Goal: Transaction & Acquisition: Purchase product/service

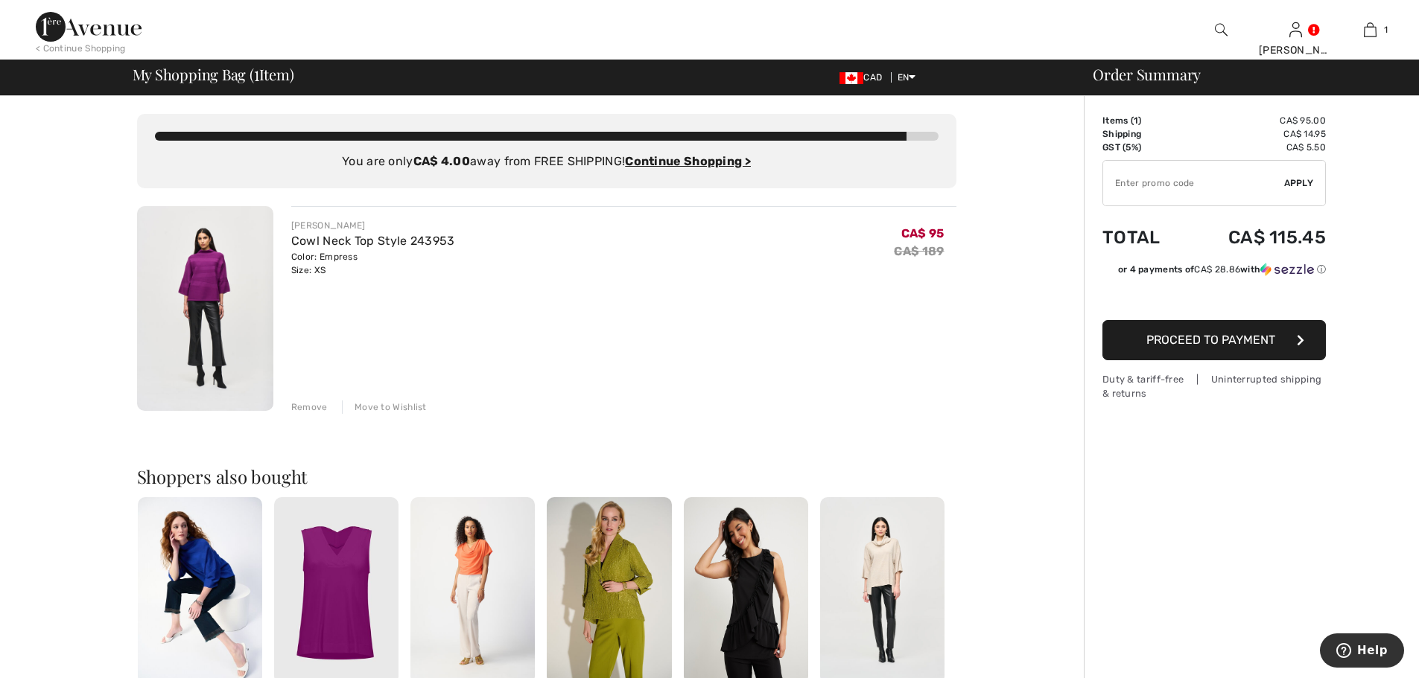
type input "NEW15"
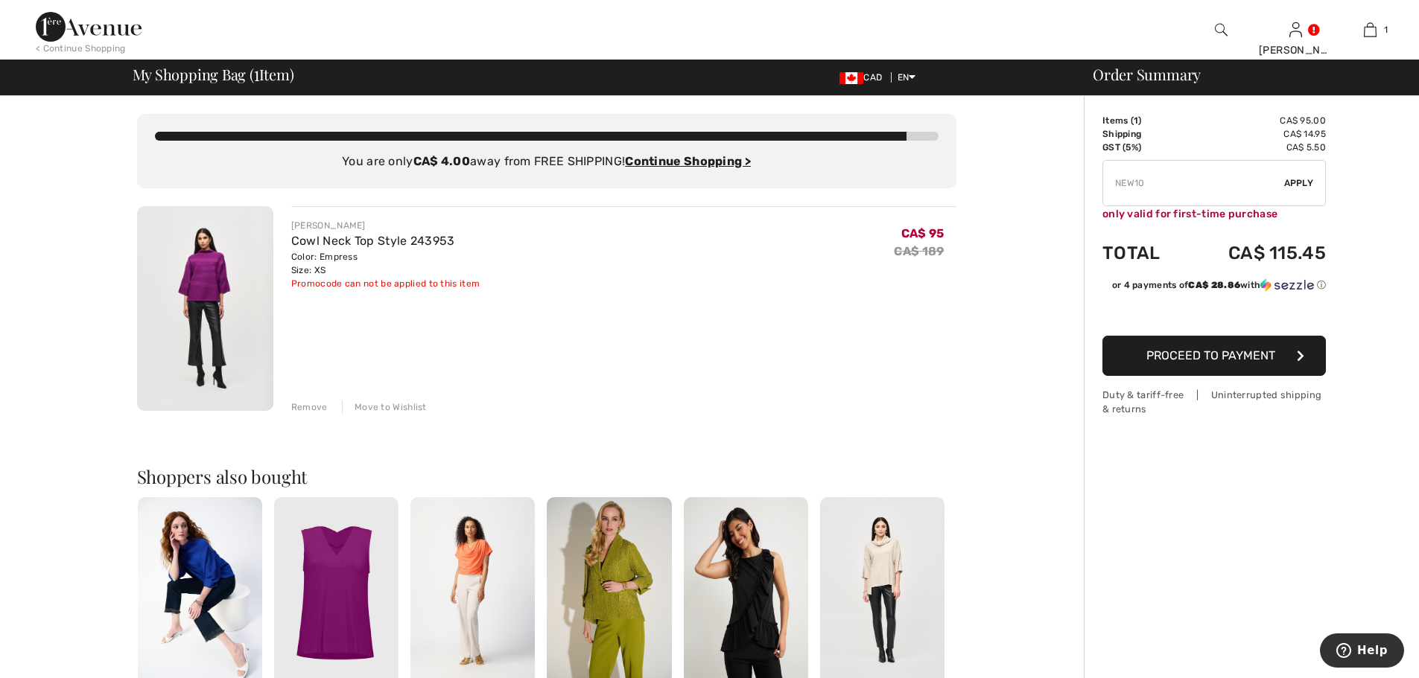
type input "FREEXPRESS"
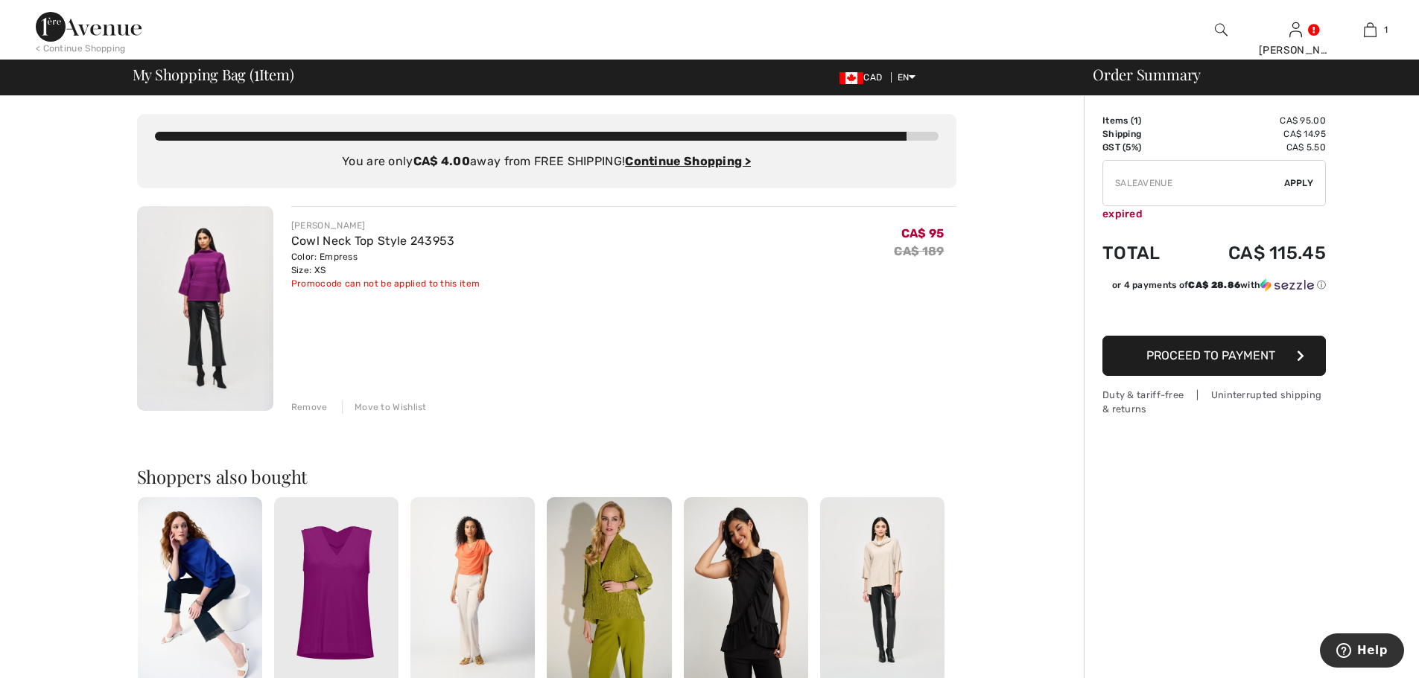
type input "FREEXPRESS"
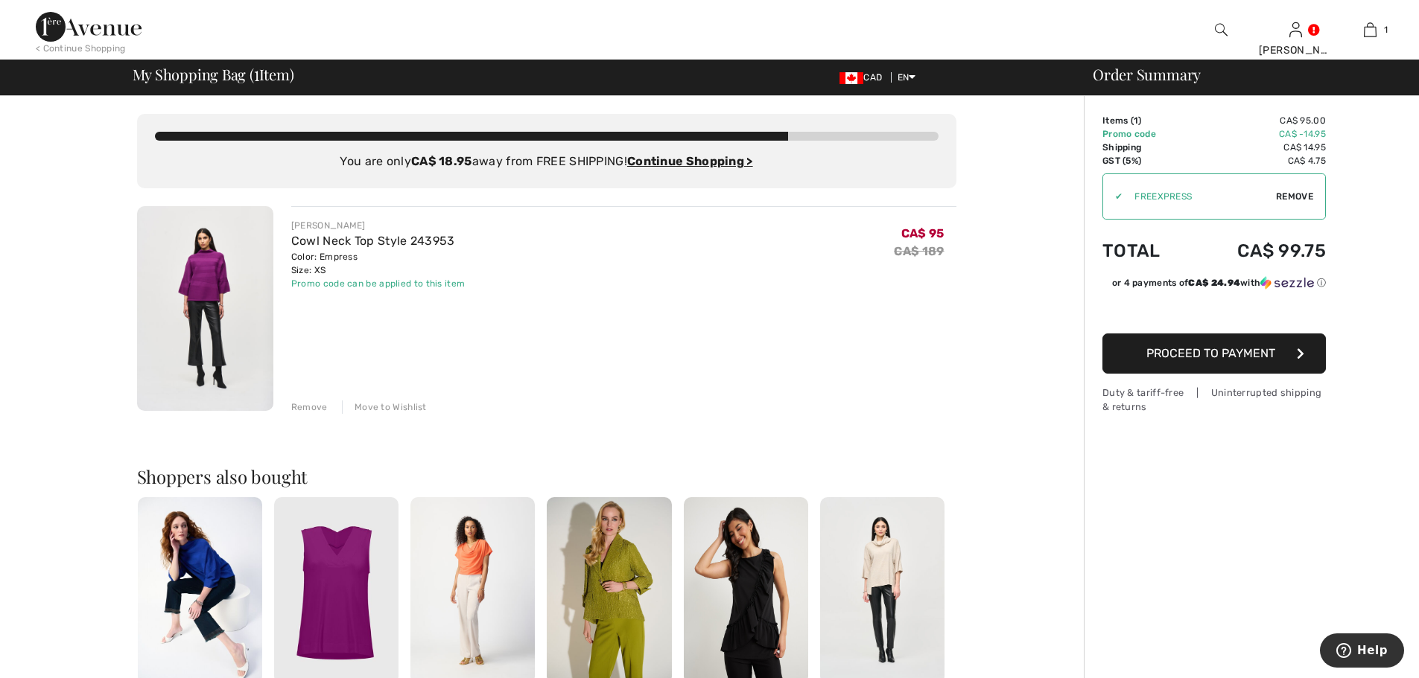
click at [1256, 374] on button "Proceed to Payment" at bounding box center [1213, 354] width 223 height 40
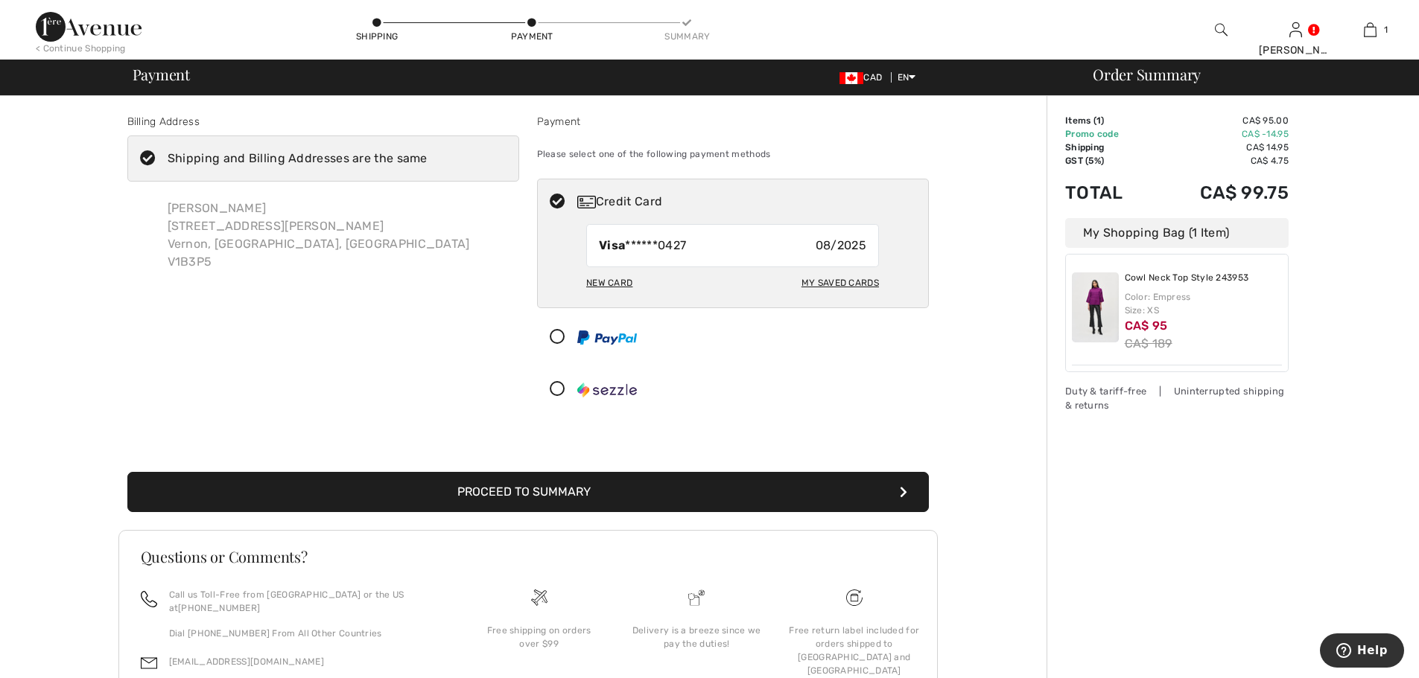
click at [690, 512] on button "Proceed to Summary" at bounding box center [527, 492] width 801 height 40
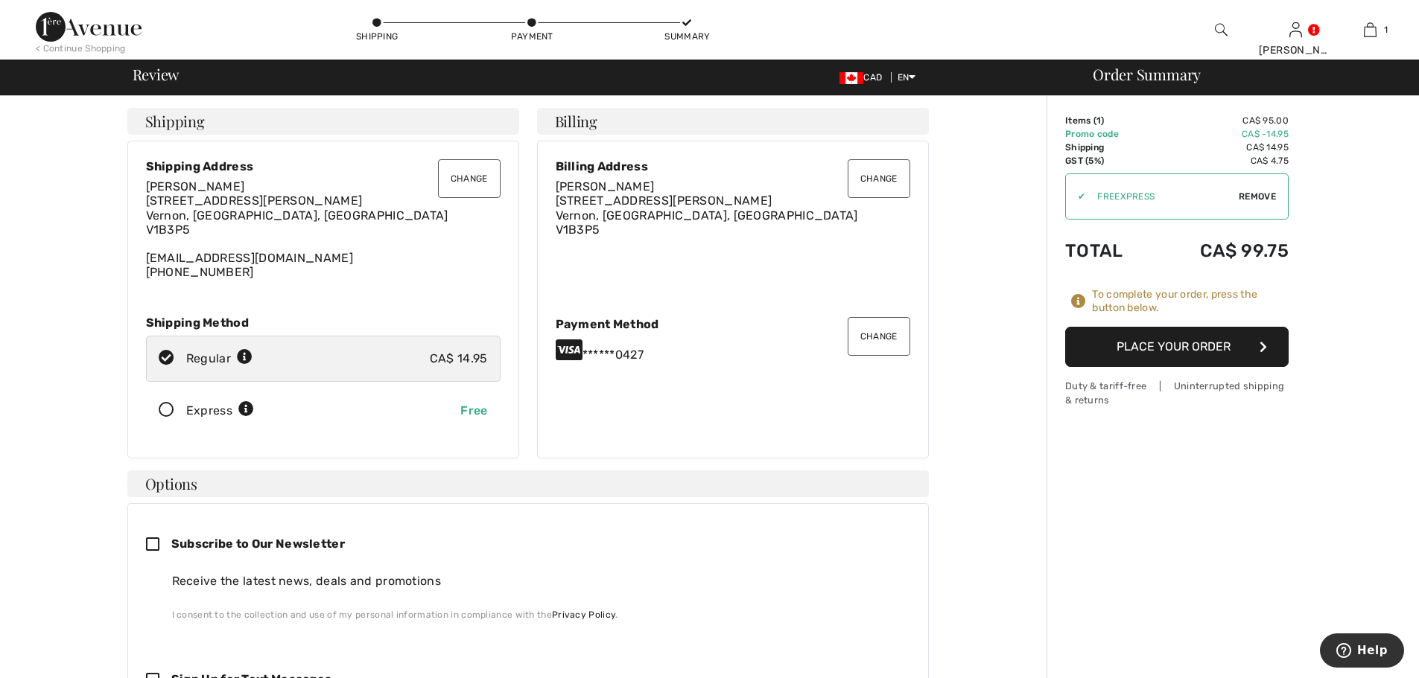
click at [1228, 367] on button "Place Your Order" at bounding box center [1176, 347] width 223 height 40
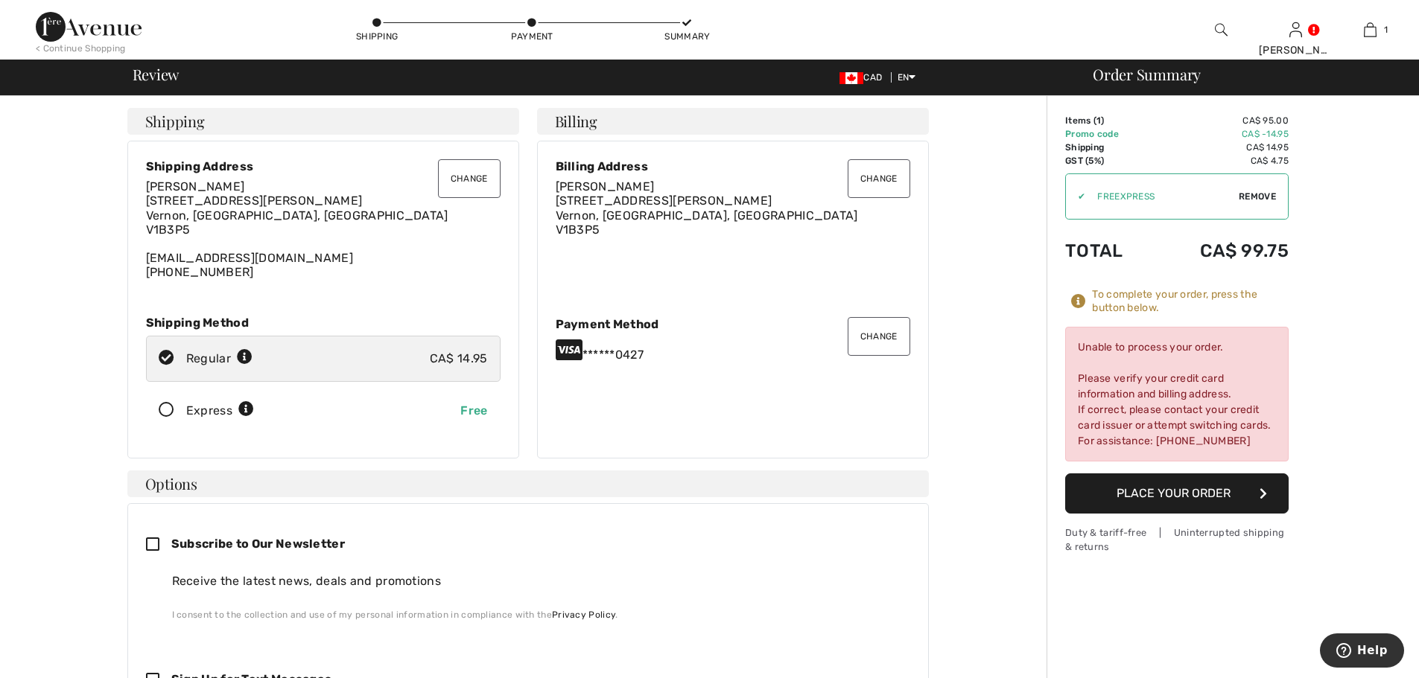
click at [179, 419] on icon at bounding box center [166, 411] width 39 height 16
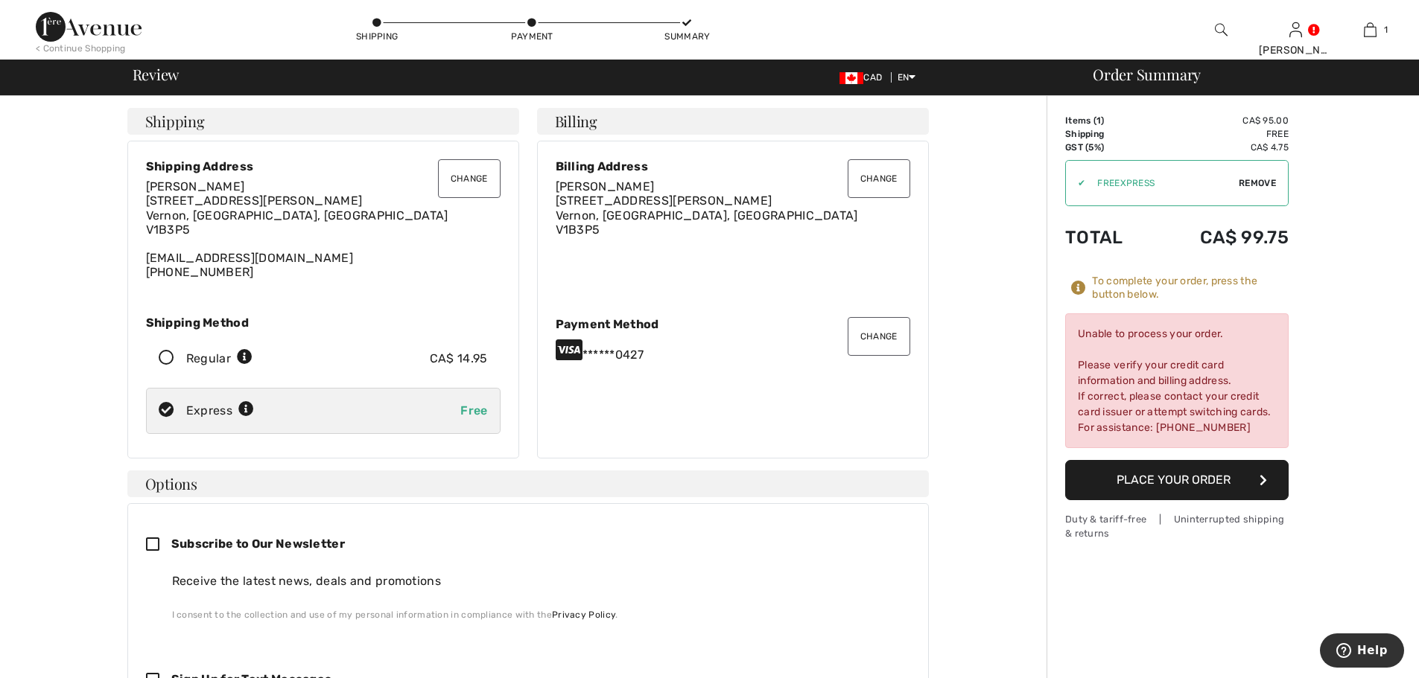
click at [871, 356] on button "Change" at bounding box center [879, 336] width 63 height 39
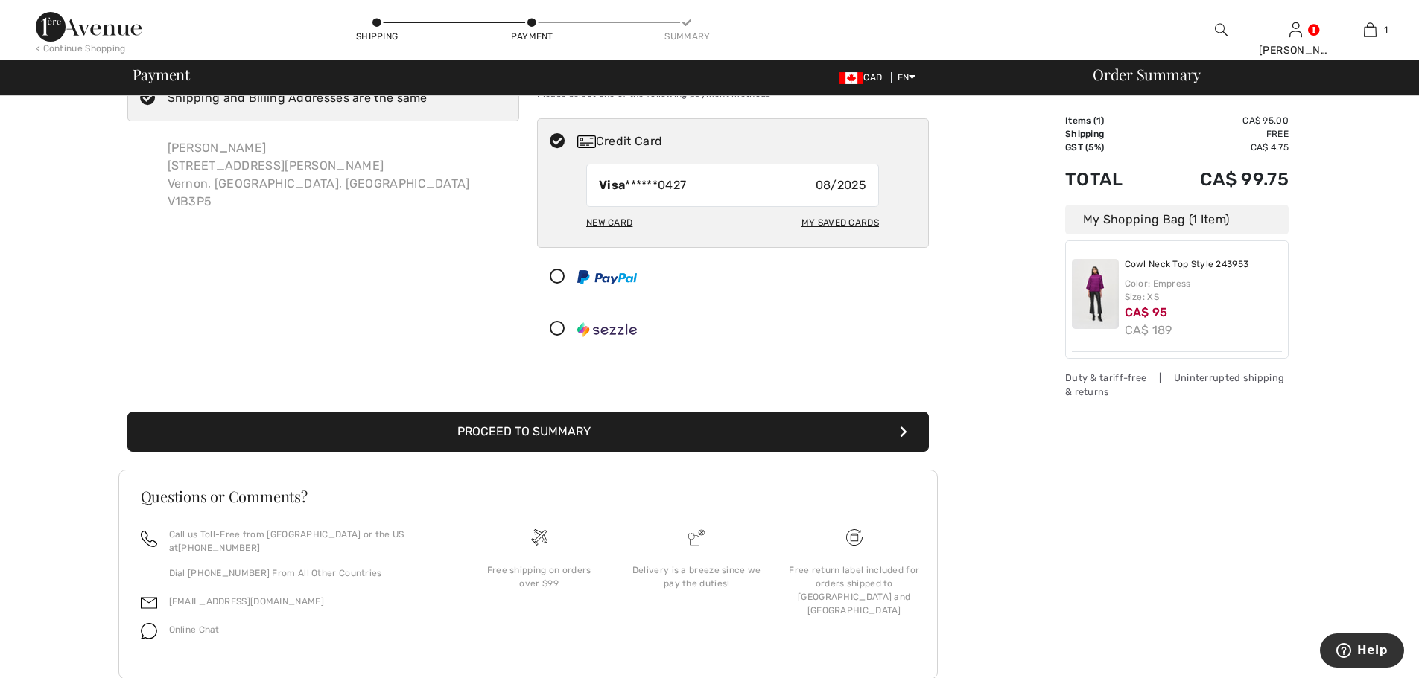
click at [817, 235] on div "My Saved Cards" at bounding box center [839, 222] width 77 height 25
radio input "true"
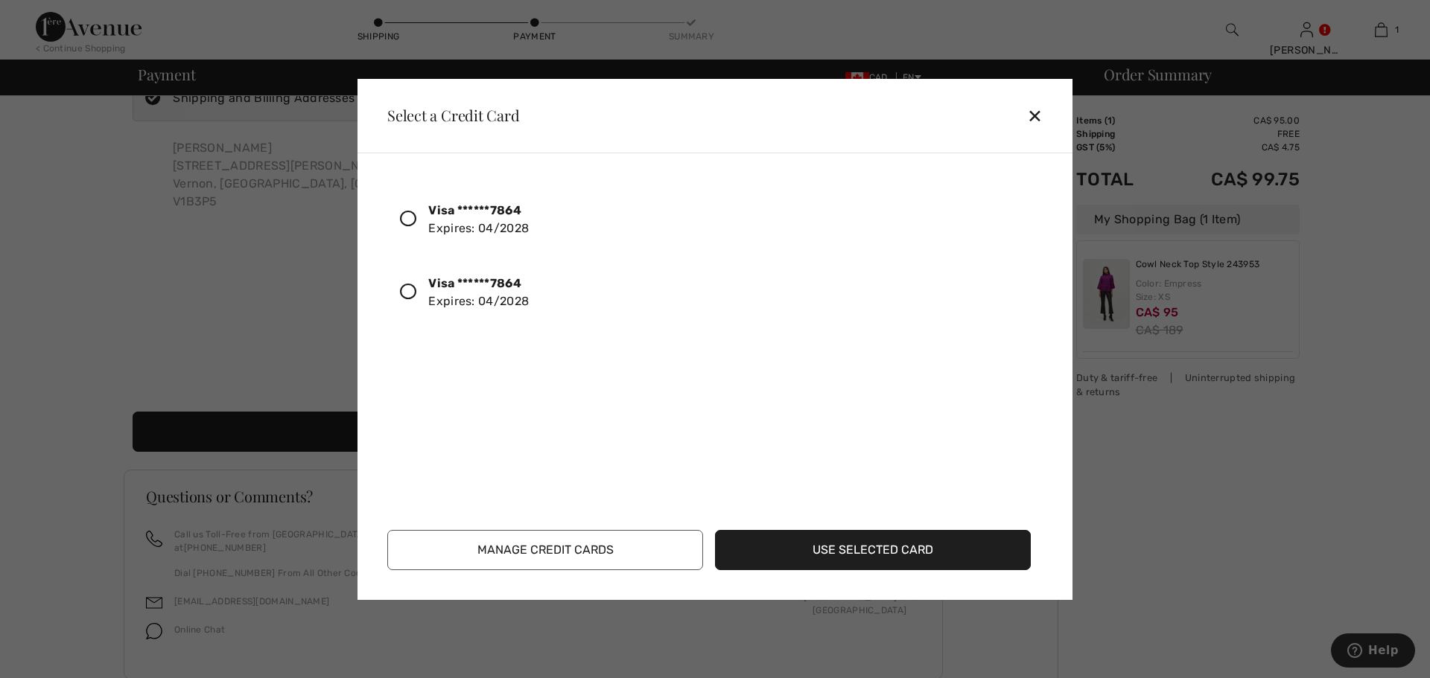
click at [416, 300] on icon at bounding box center [408, 292] width 16 height 16
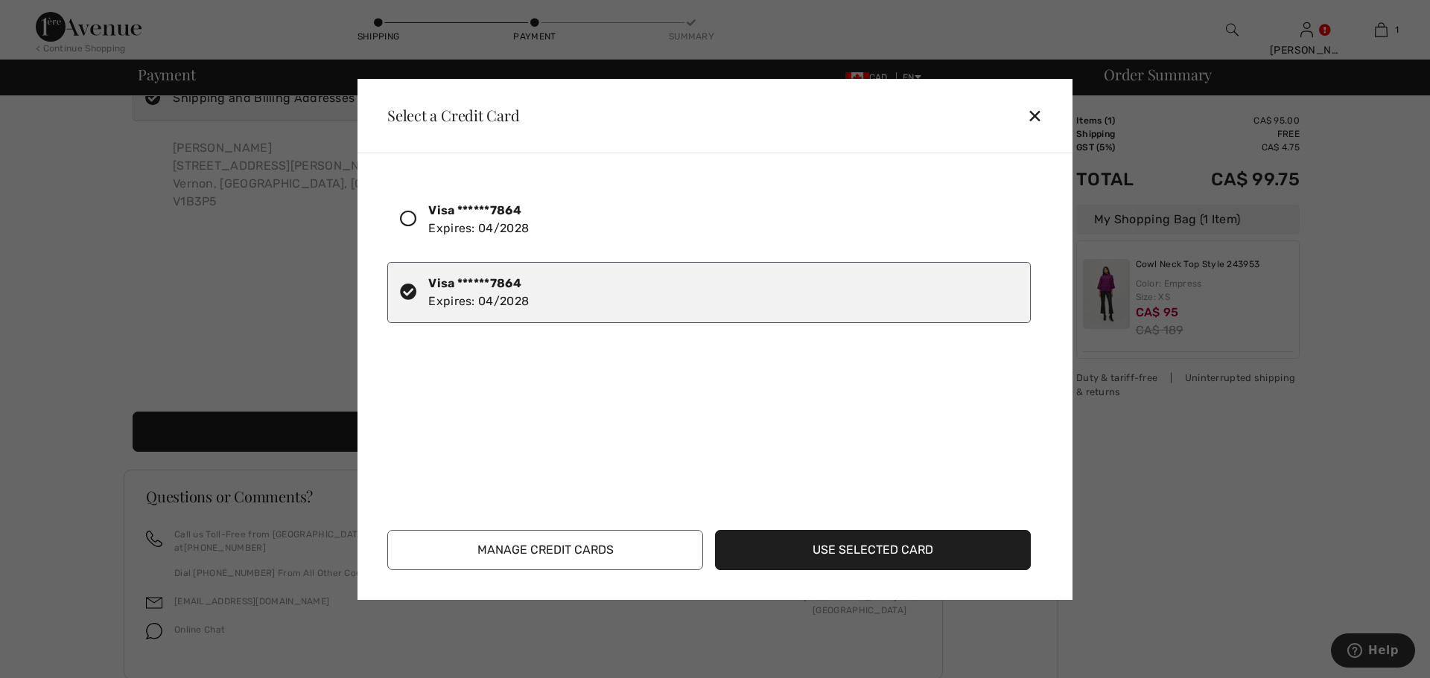
click at [857, 544] on button "Use Selected Card" at bounding box center [873, 550] width 316 height 40
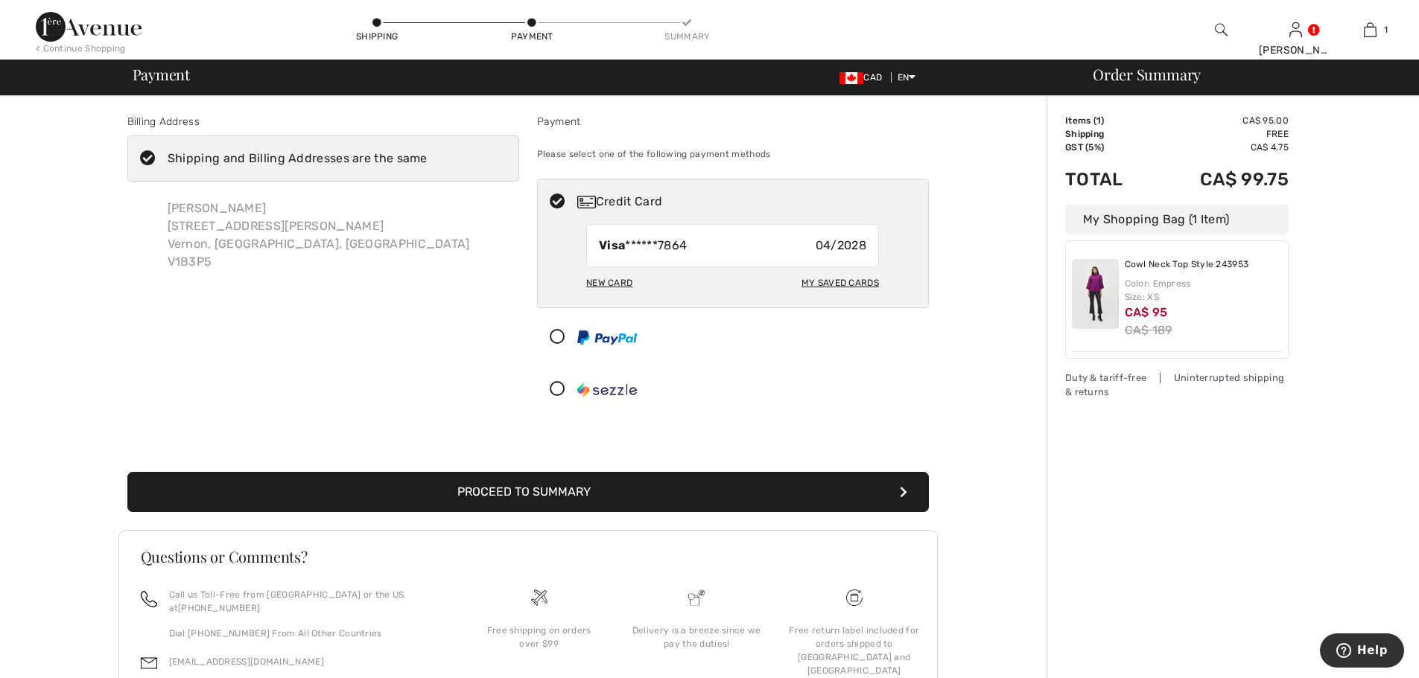
click at [682, 512] on button "Proceed to Summary" at bounding box center [527, 492] width 801 height 40
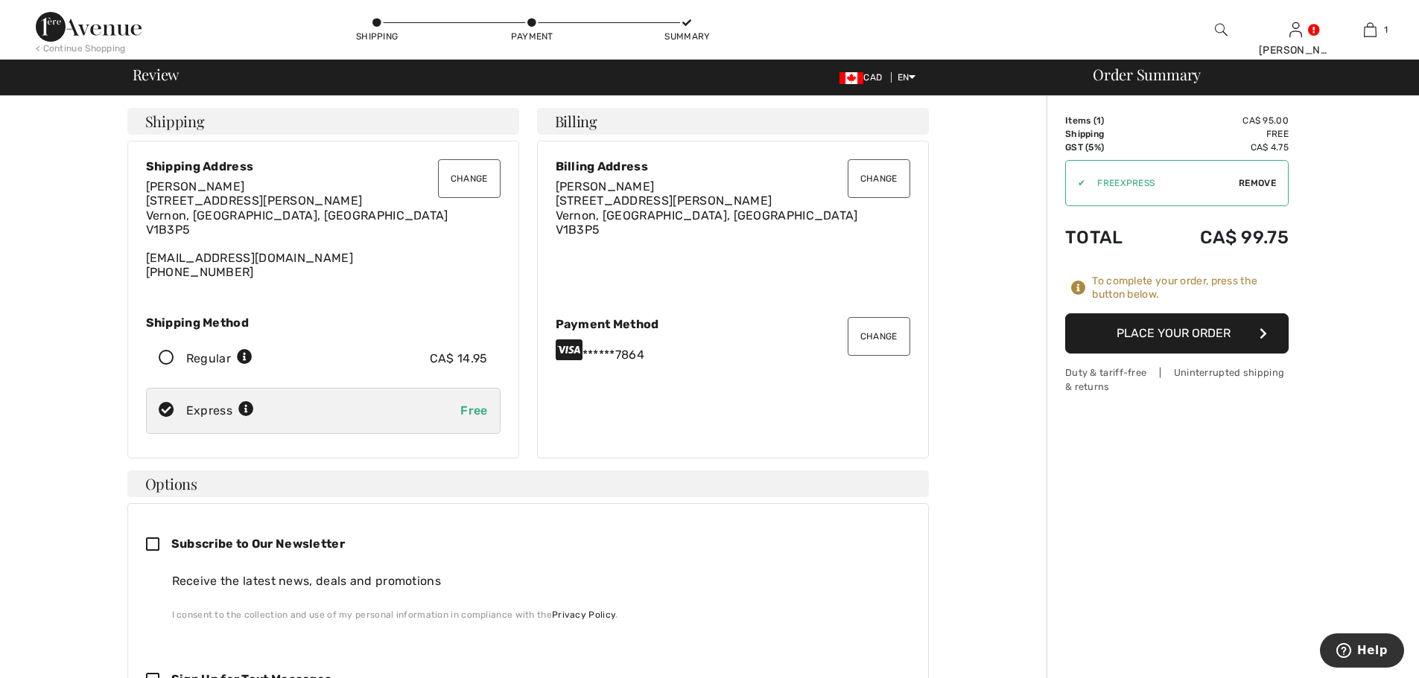
click at [1190, 354] on button "Place Your Order" at bounding box center [1176, 334] width 223 height 40
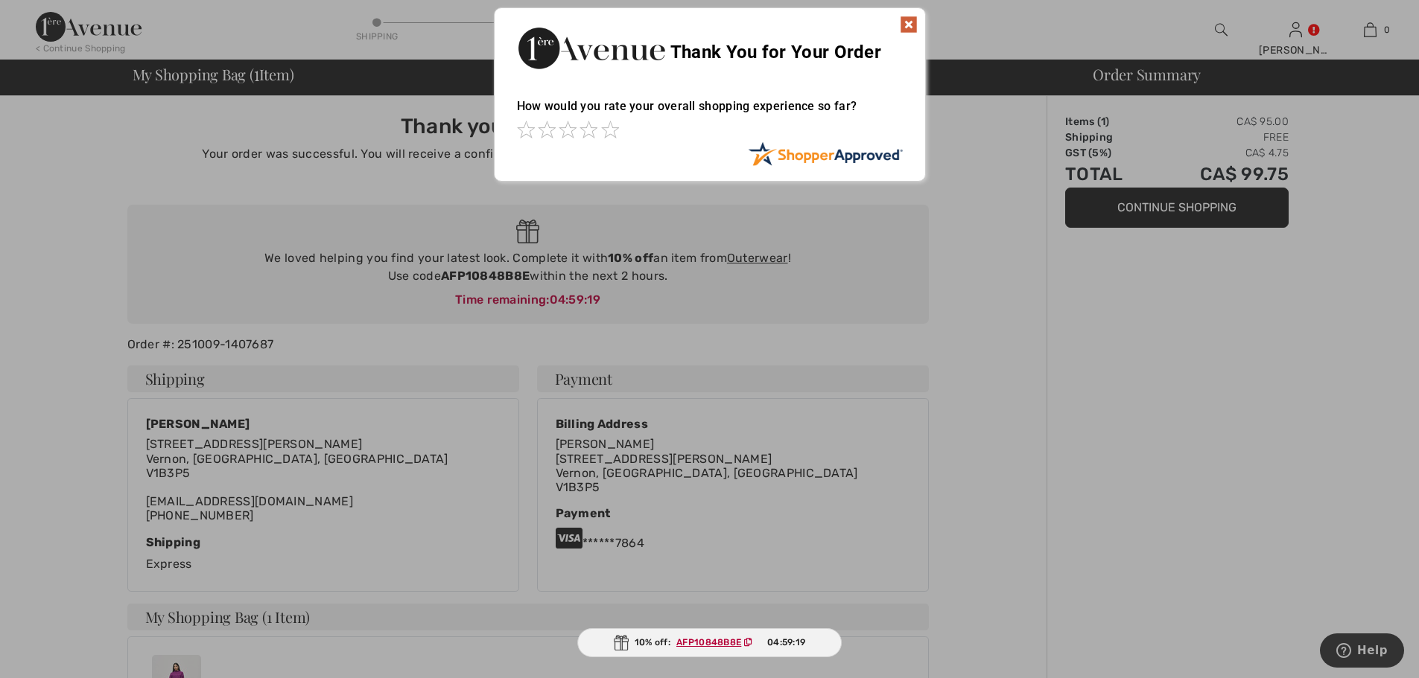
click at [607, 340] on div at bounding box center [709, 339] width 1419 height 678
click at [914, 27] on img at bounding box center [909, 25] width 18 height 18
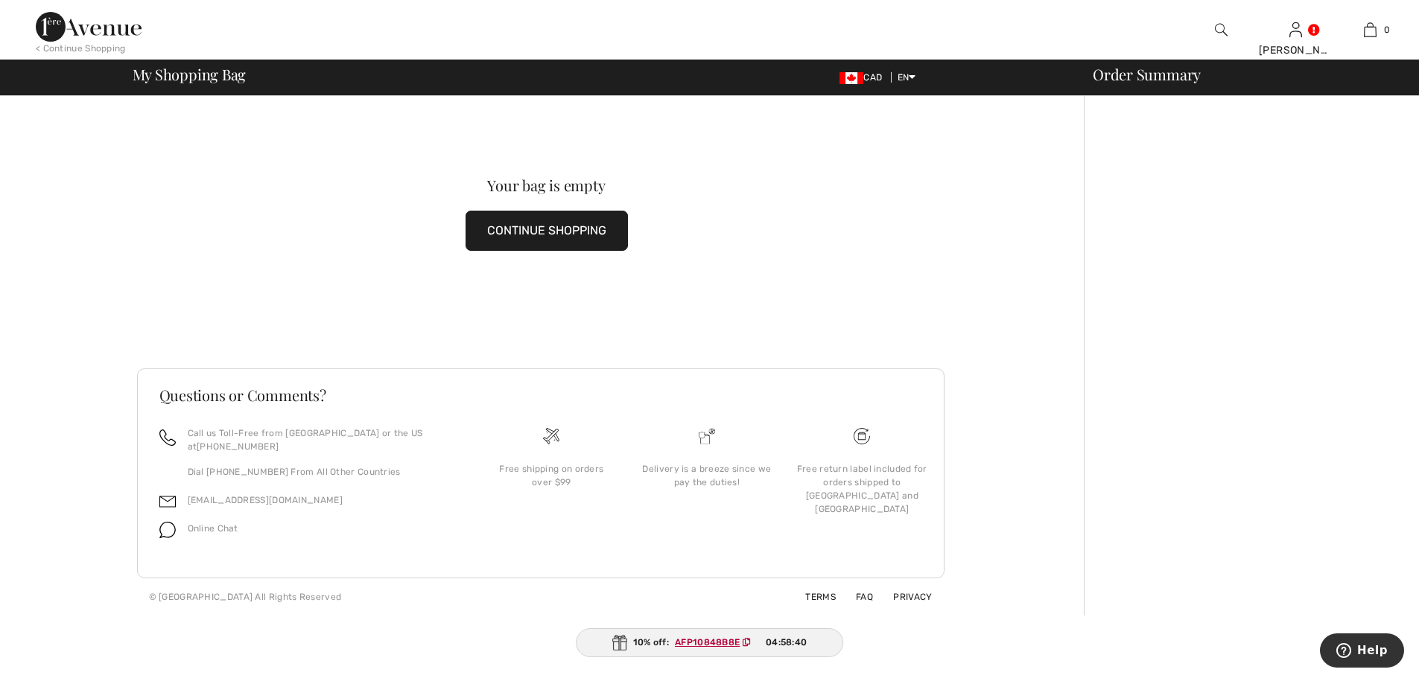
click at [550, 236] on button "CONTINUE SHOPPING" at bounding box center [546, 231] width 162 height 40
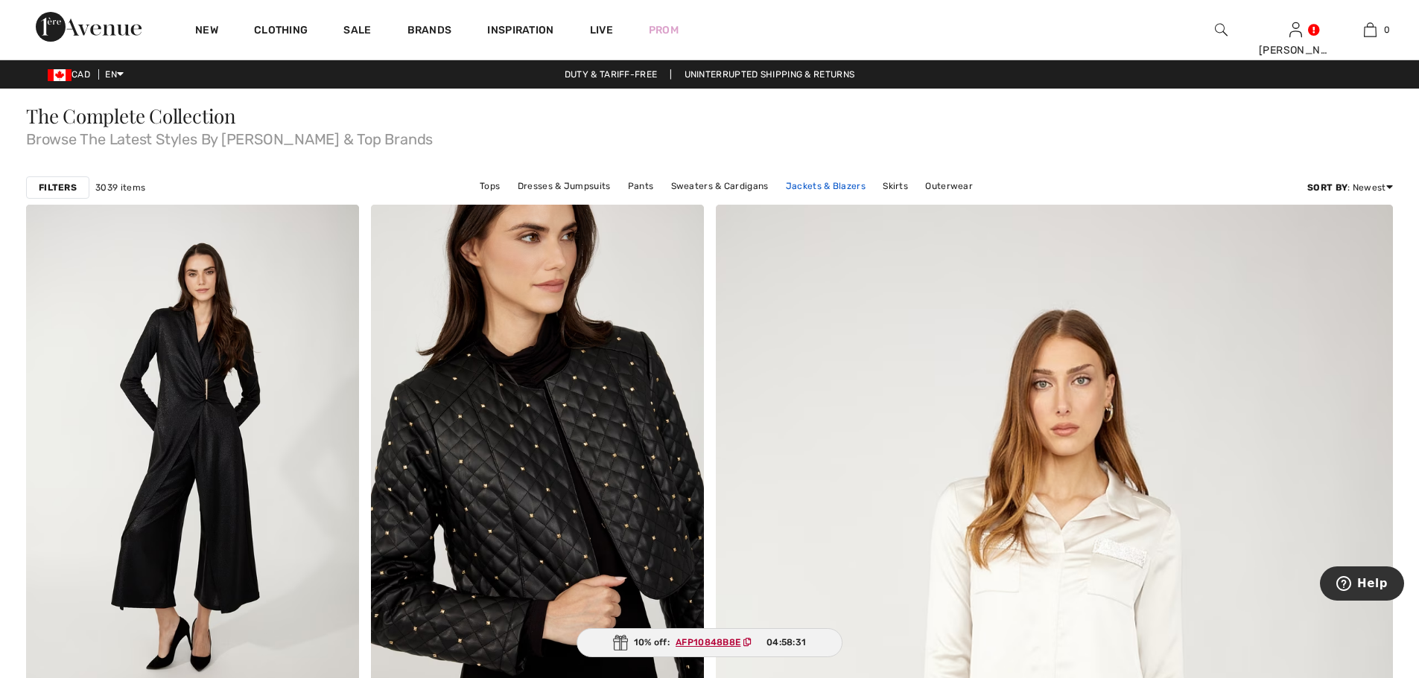
click at [873, 196] on link "Jackets & Blazers" at bounding box center [825, 186] width 95 height 19
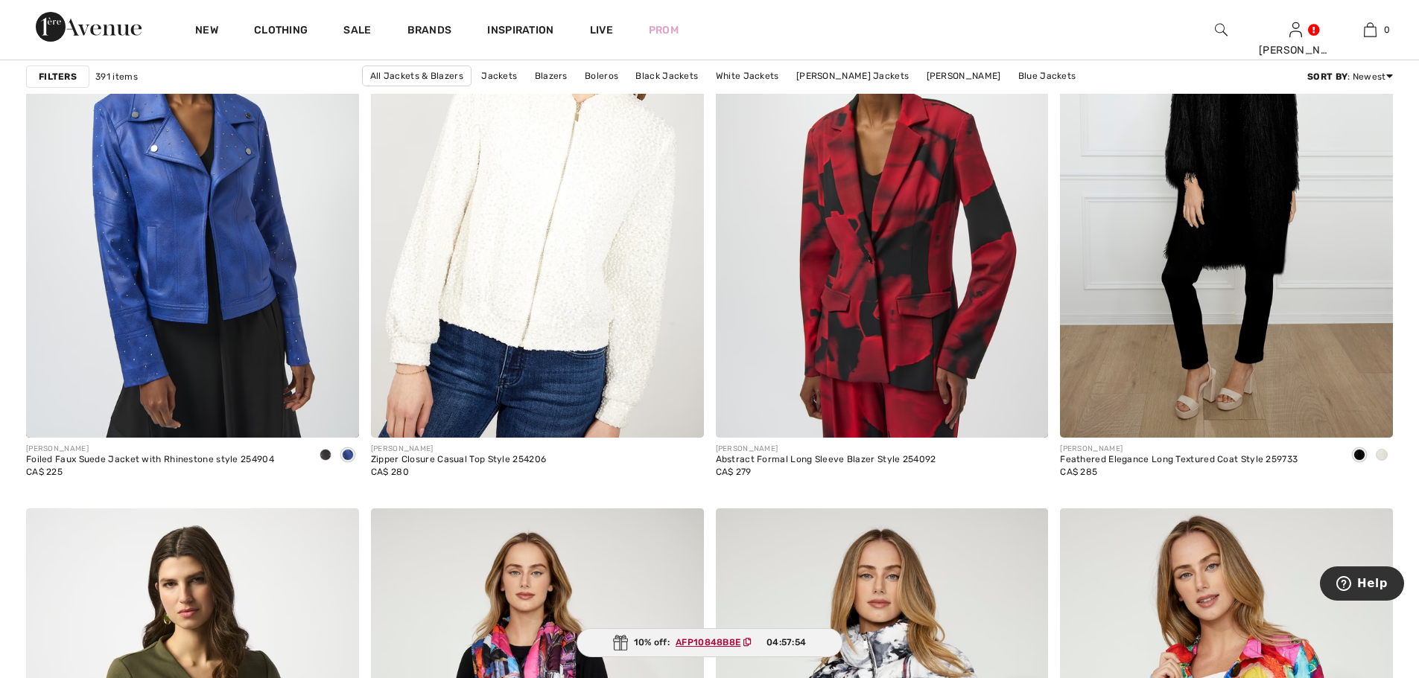
scroll to position [7464, 0]
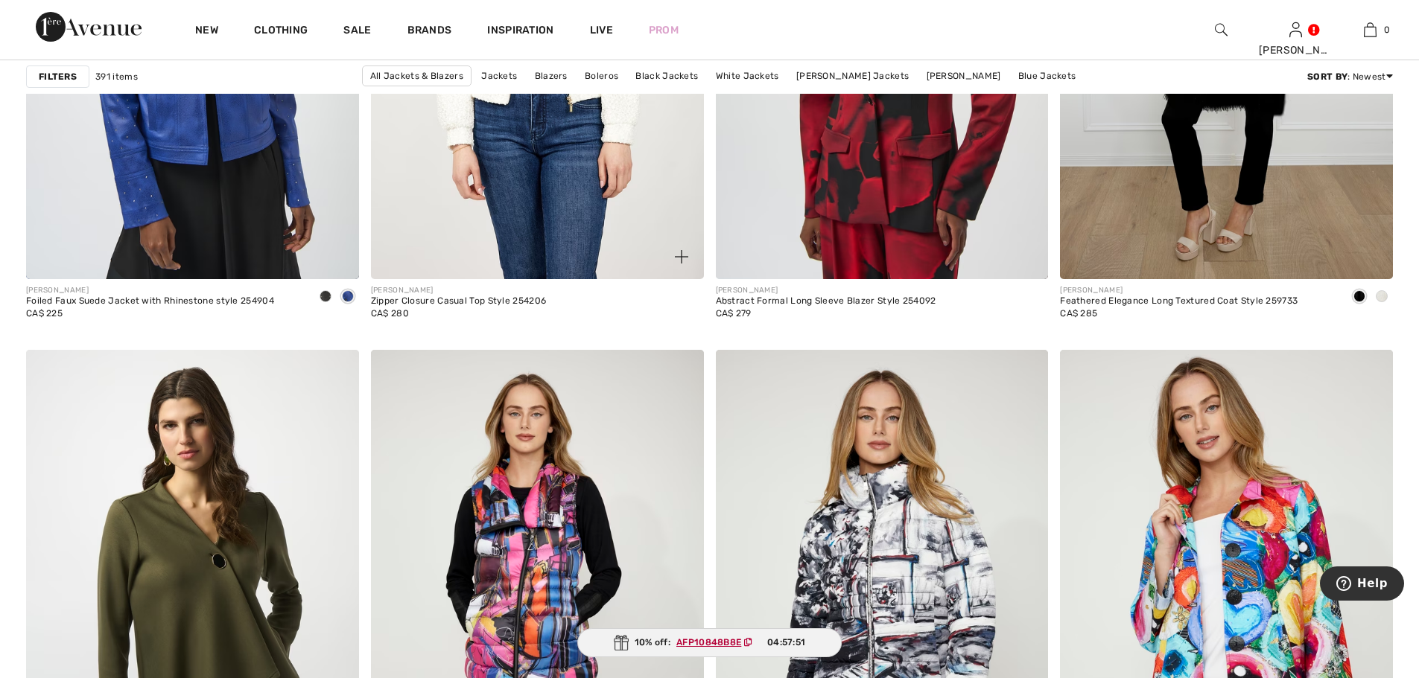
click at [589, 230] on img at bounding box center [537, 29] width 333 height 499
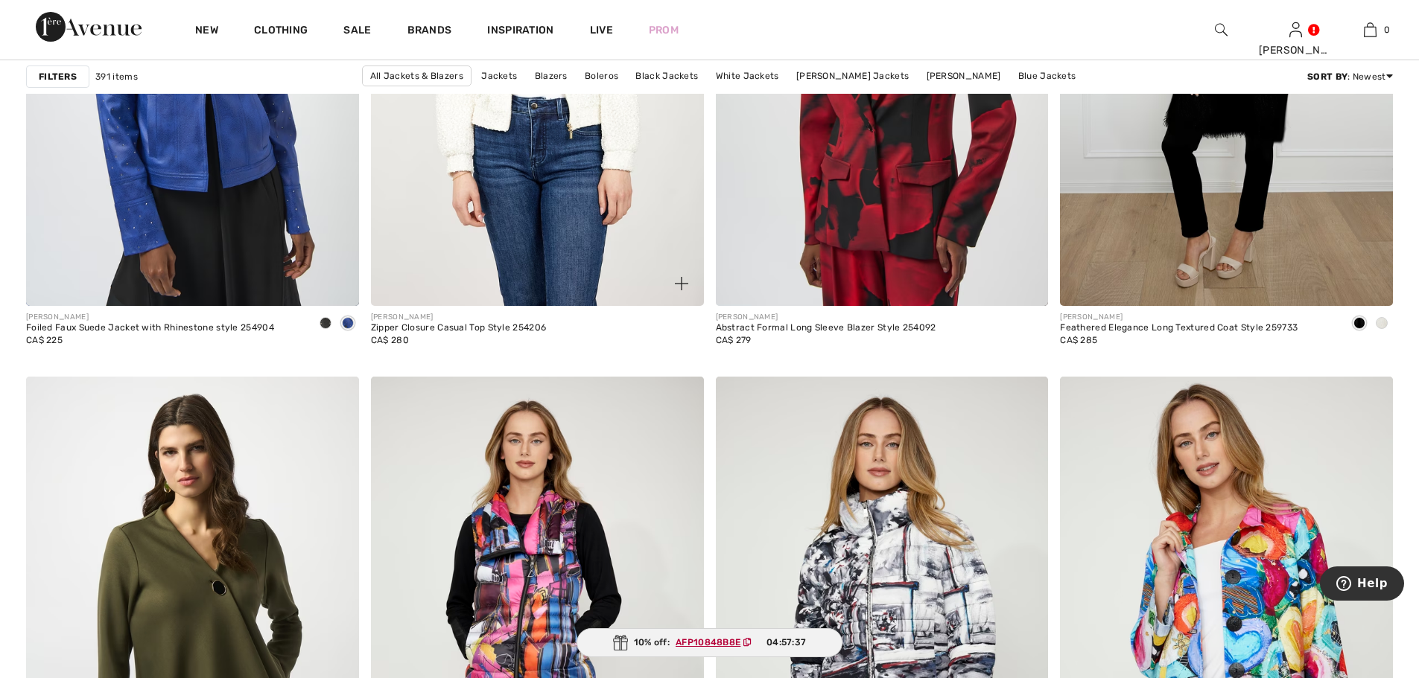
scroll to position [7464, 0]
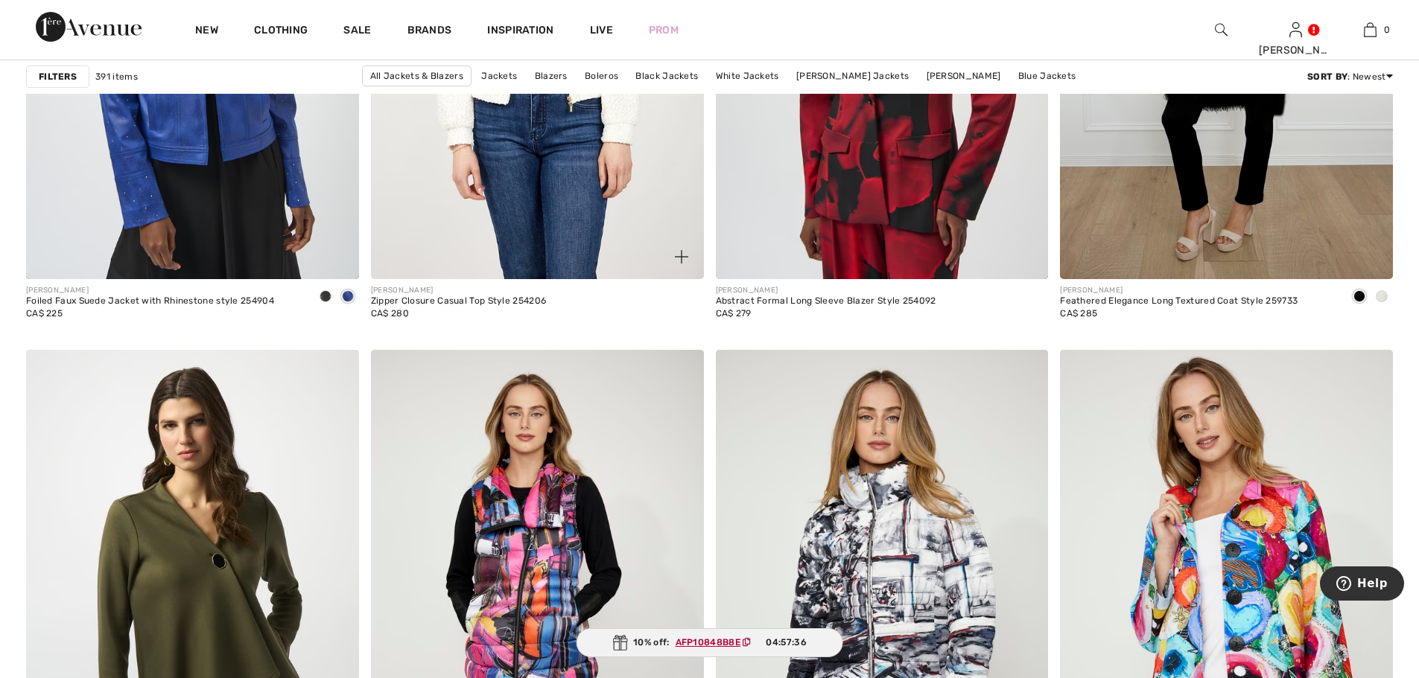
click at [524, 221] on img at bounding box center [537, 29] width 333 height 499
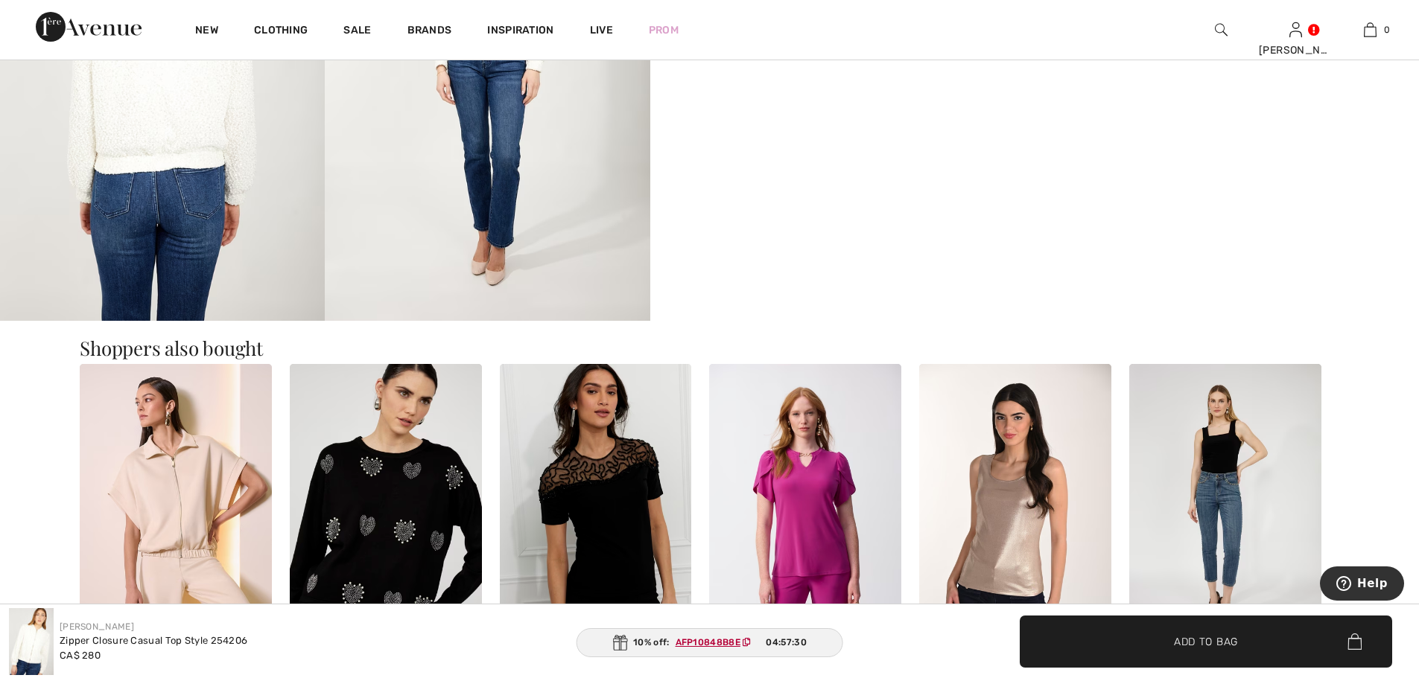
scroll to position [999, 0]
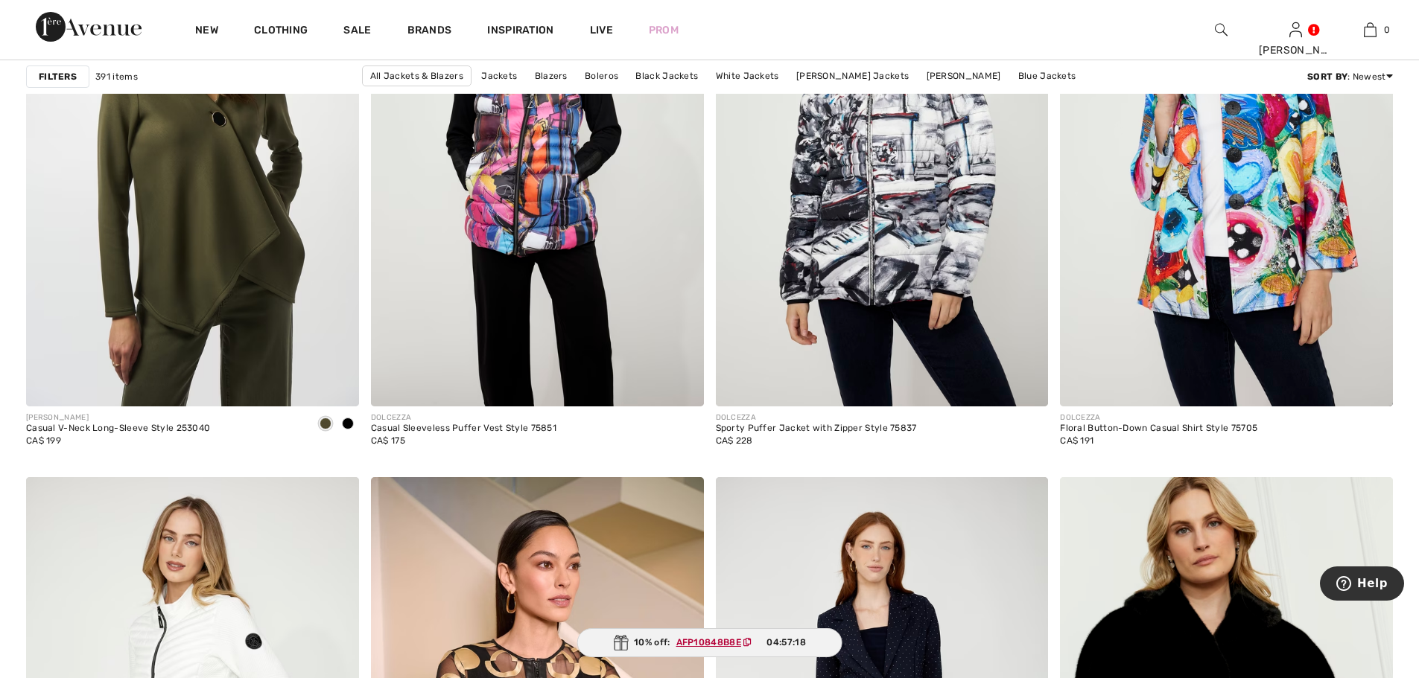
scroll to position [7929, 0]
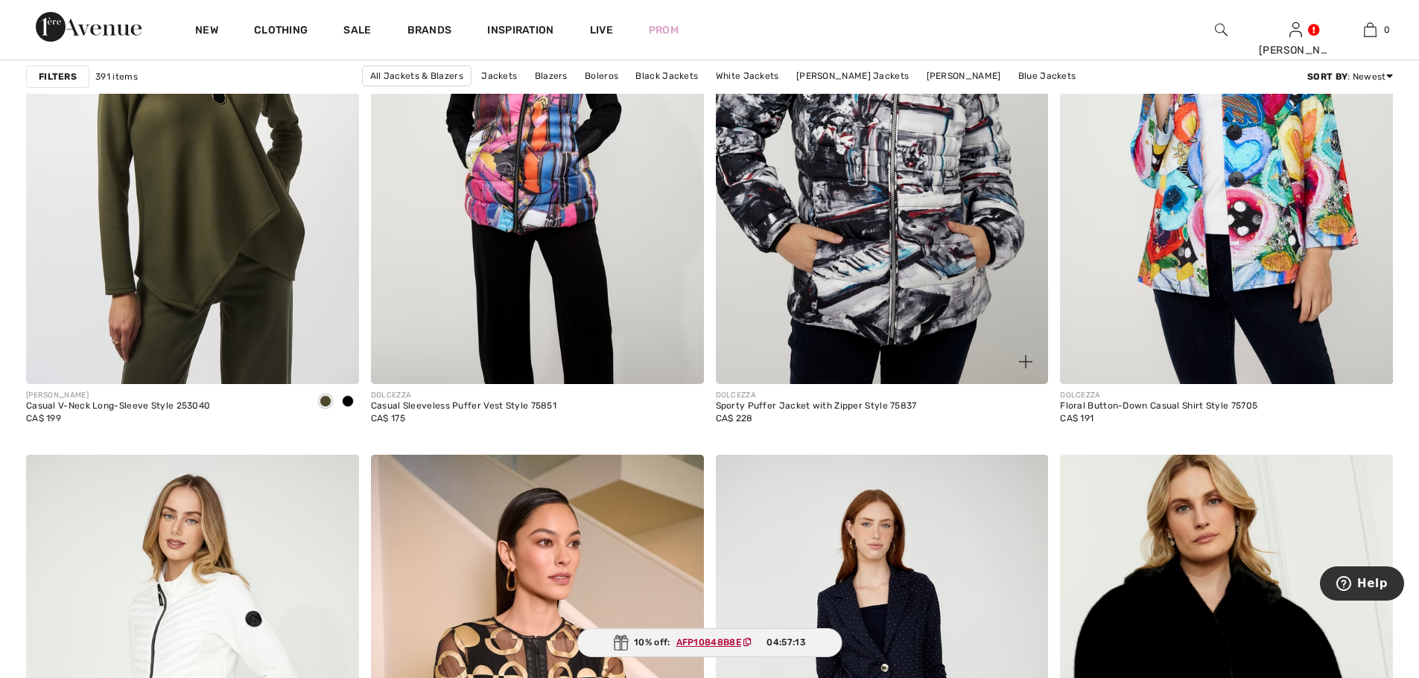
click at [854, 321] on img at bounding box center [882, 134] width 333 height 499
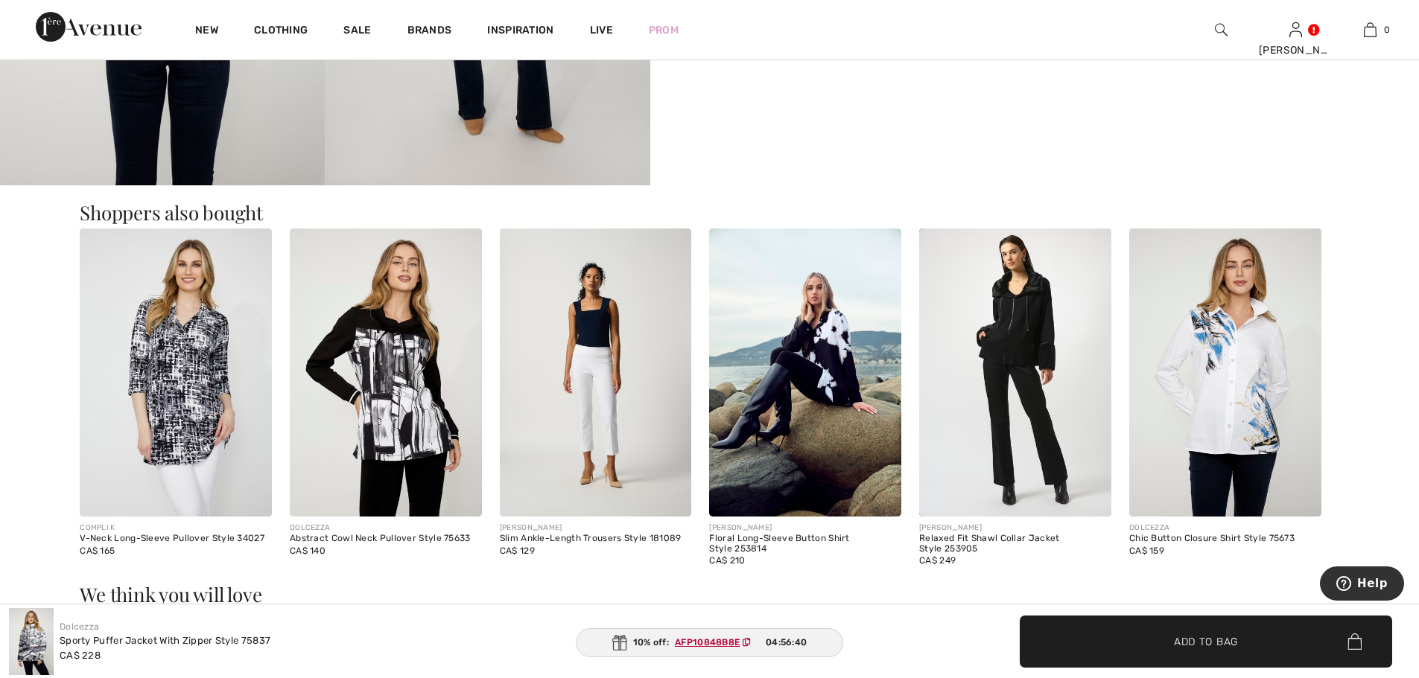
scroll to position [899, 0]
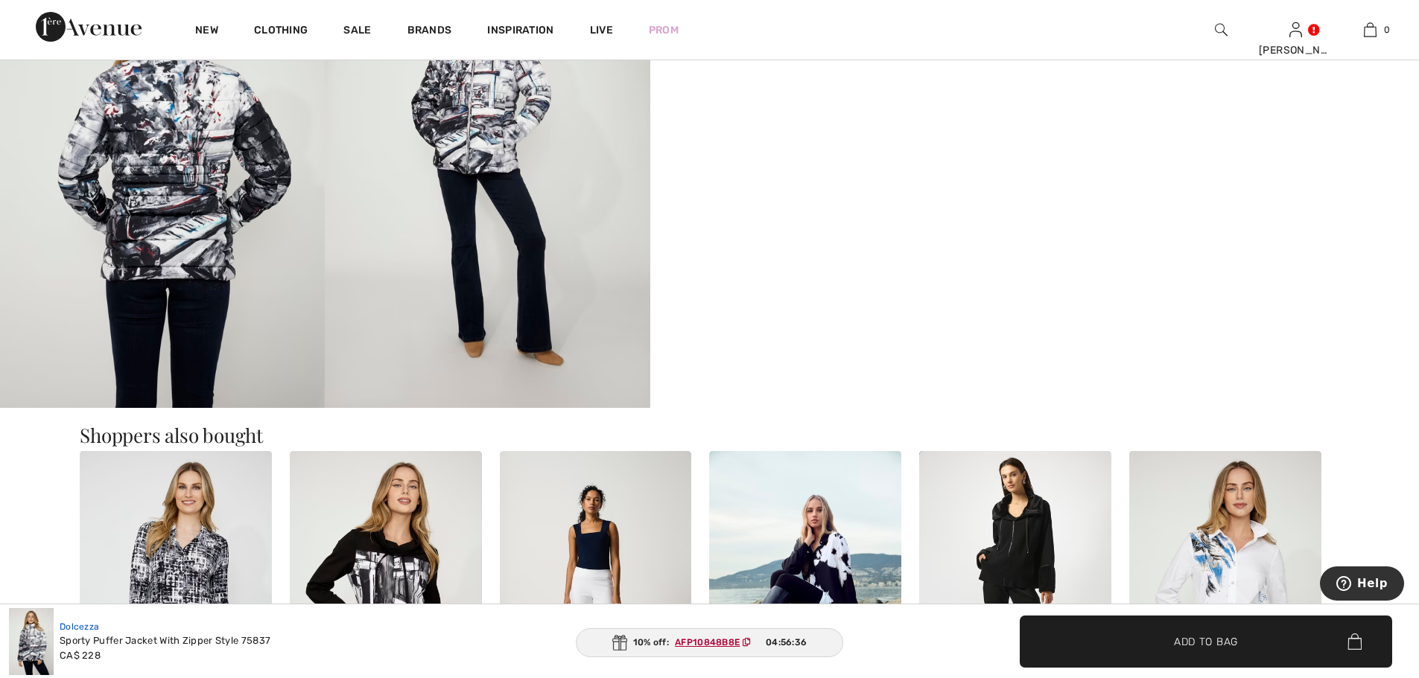
click at [99, 624] on link "Dolcezza" at bounding box center [79, 627] width 39 height 10
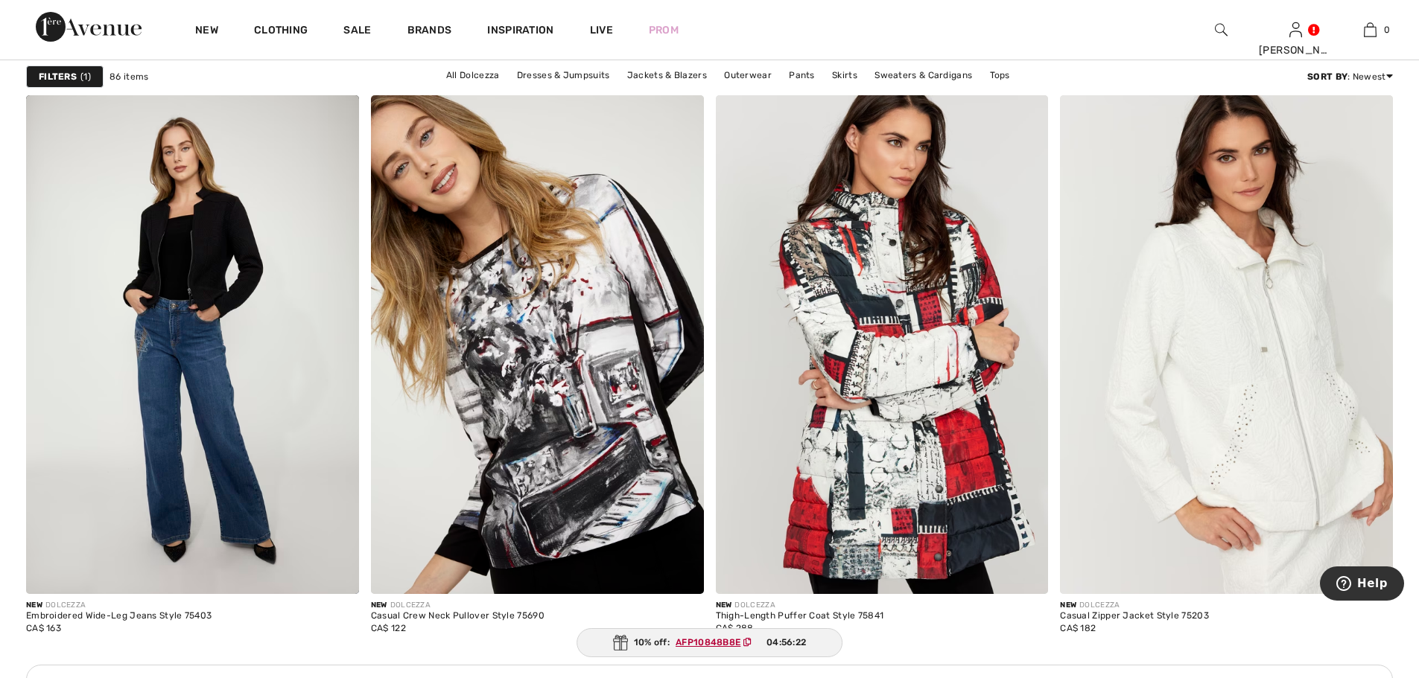
scroll to position [2290, 0]
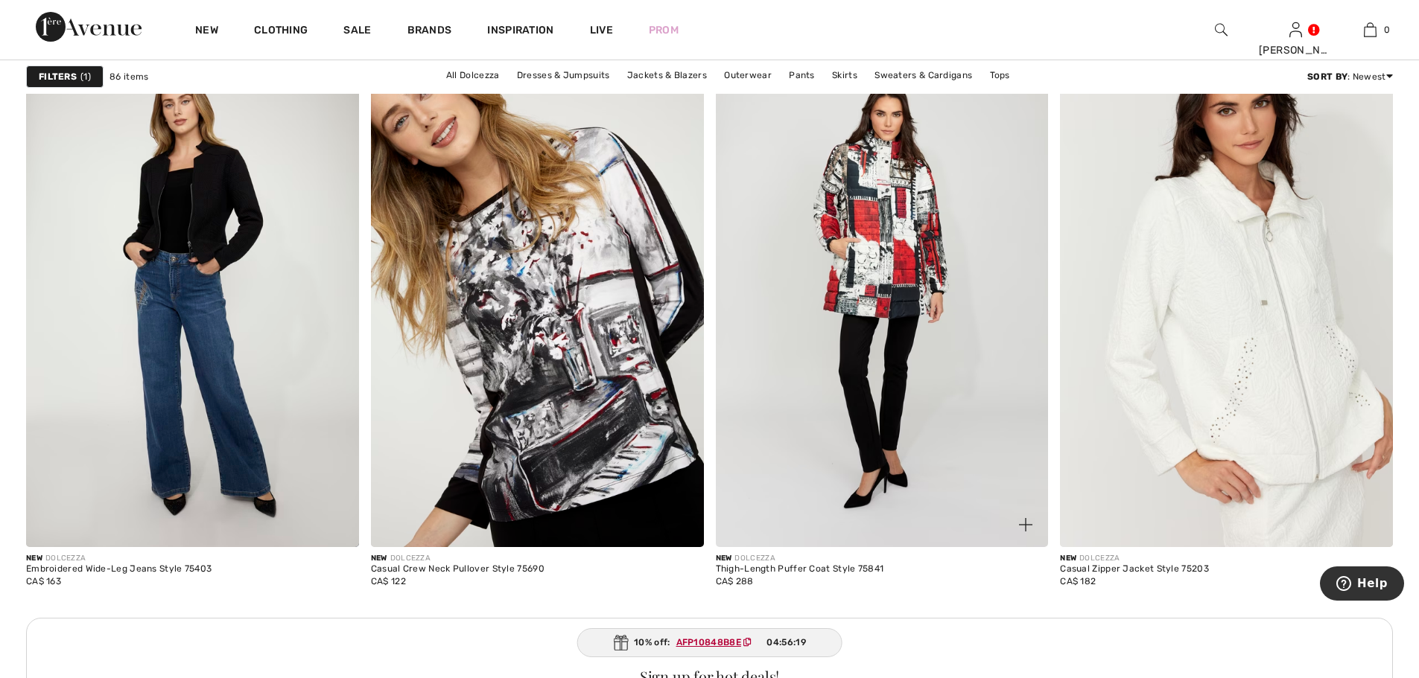
click at [872, 421] on img at bounding box center [882, 297] width 333 height 499
